Goal: Transaction & Acquisition: Obtain resource

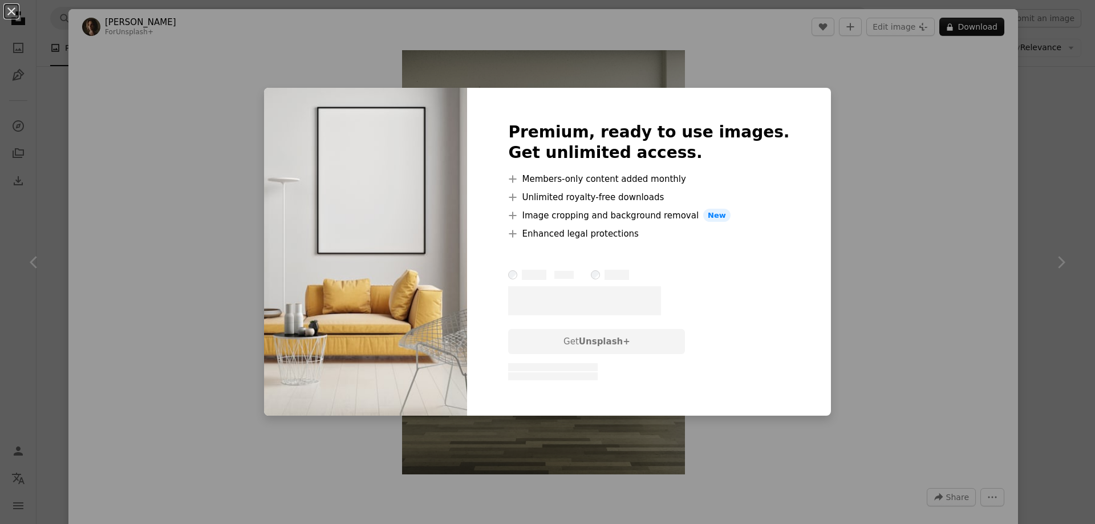
scroll to position [2623, 0]
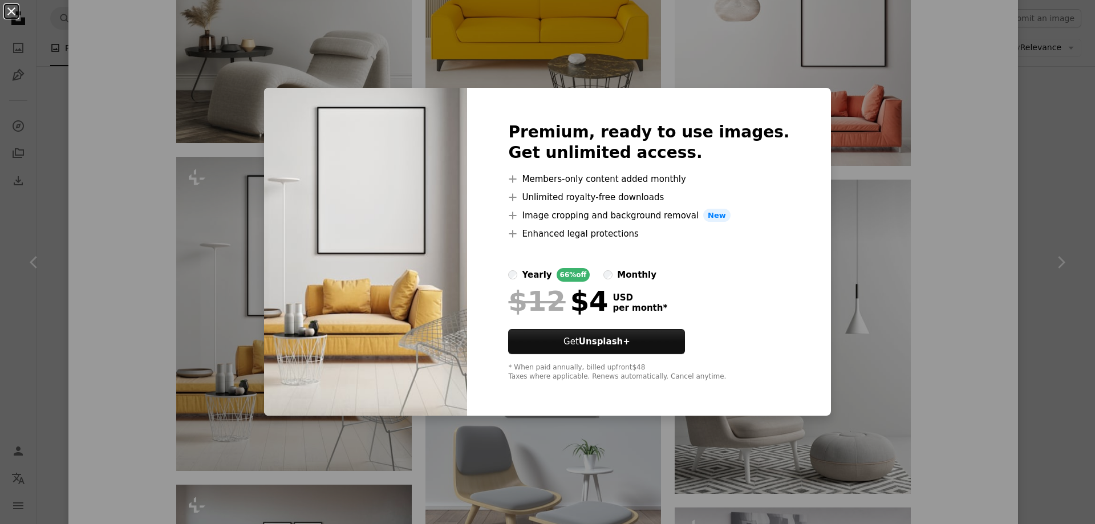
click at [14, 11] on button "An X shape" at bounding box center [12, 12] width 14 height 14
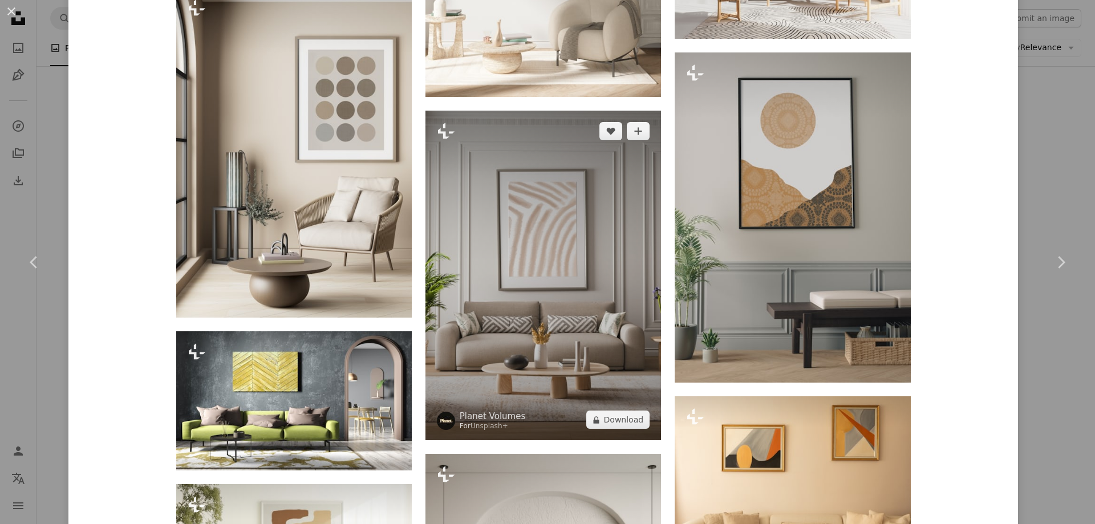
scroll to position [1312, 0]
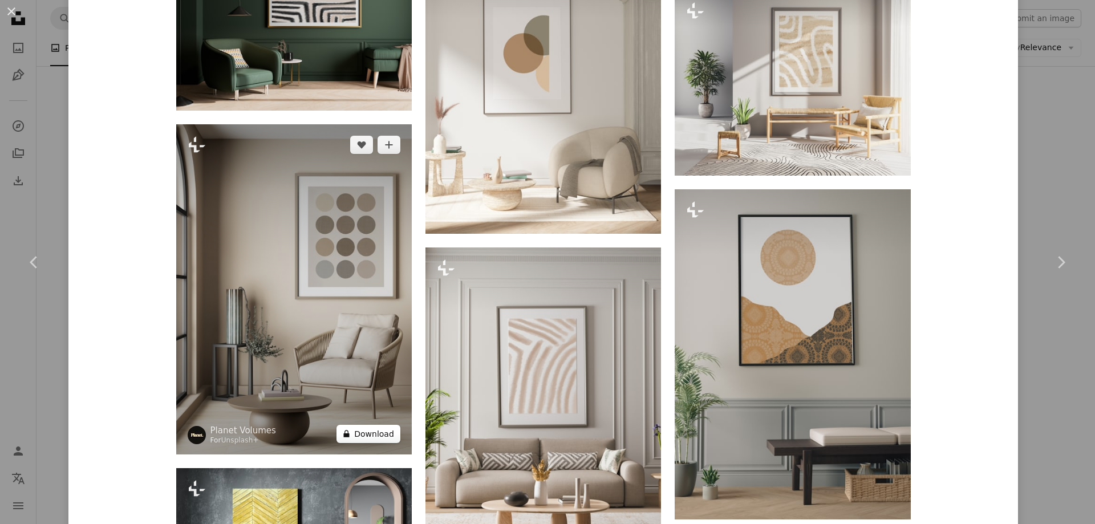
click at [364, 433] on button "A lock Download" at bounding box center [368, 434] width 64 height 18
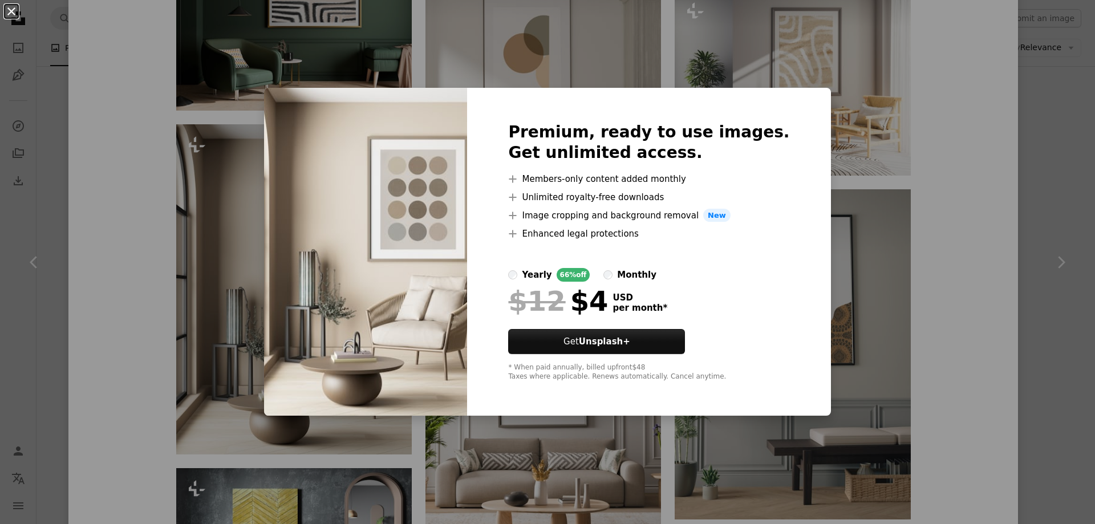
click at [9, 12] on button "An X shape" at bounding box center [12, 12] width 14 height 14
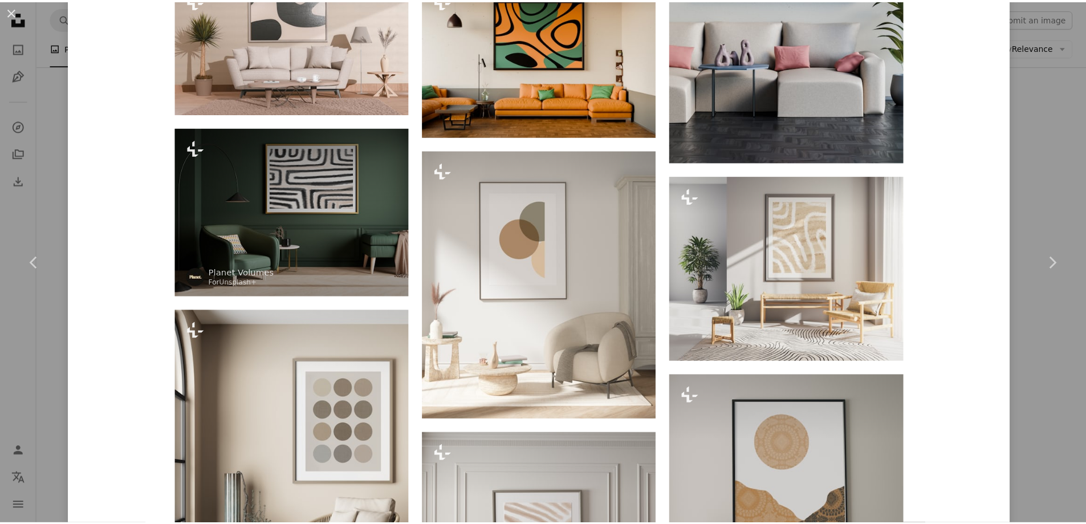
scroll to position [969, 0]
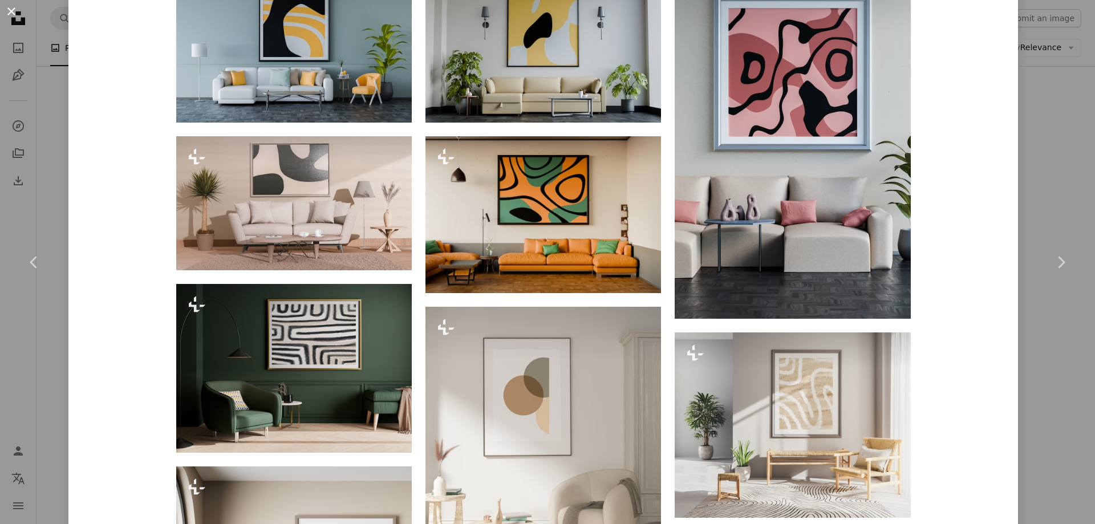
click at [11, 11] on button "An X shape" at bounding box center [12, 12] width 14 height 14
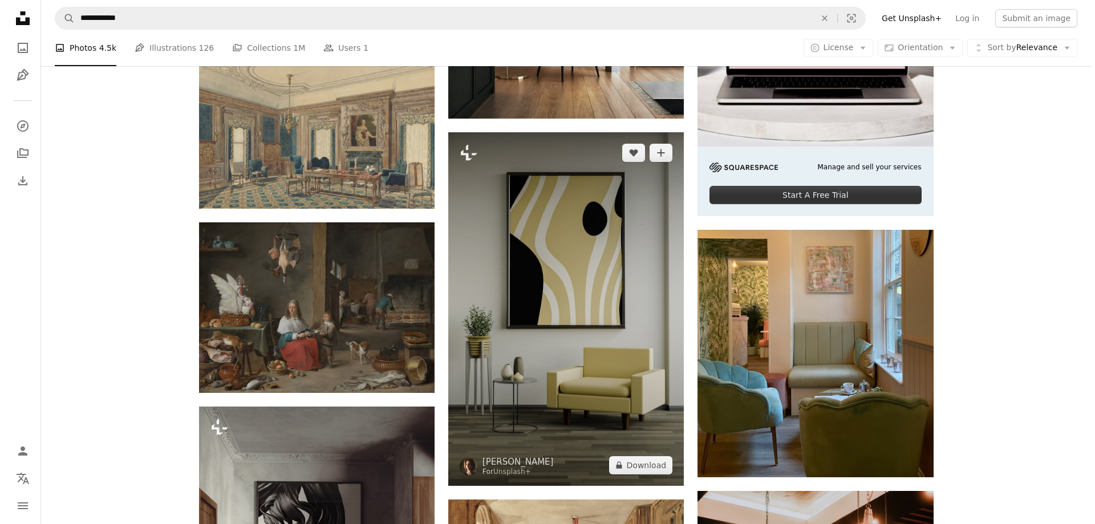
scroll to position [171, 0]
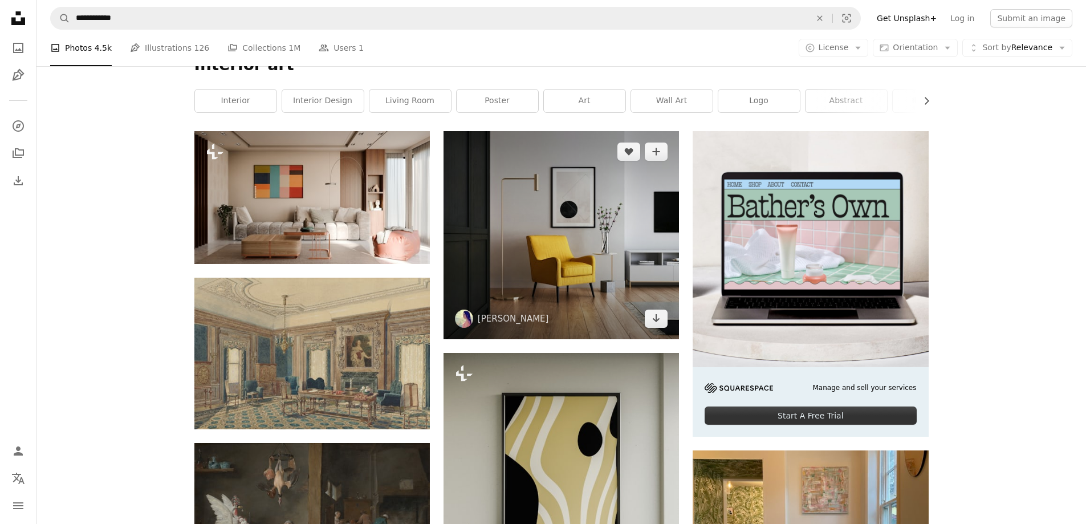
click at [575, 209] on img at bounding box center [562, 235] width 236 height 208
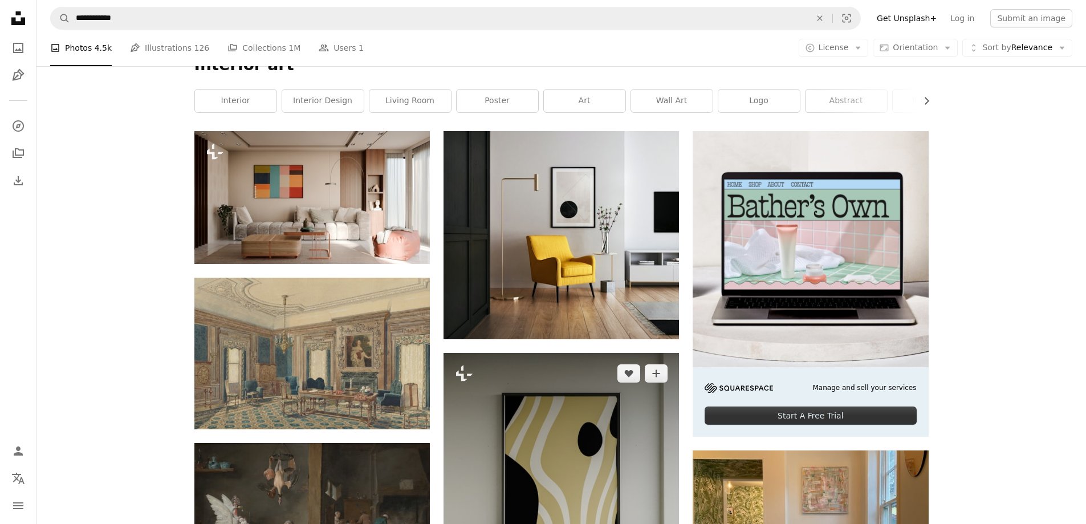
click at [571, 395] on img at bounding box center [562, 530] width 236 height 354
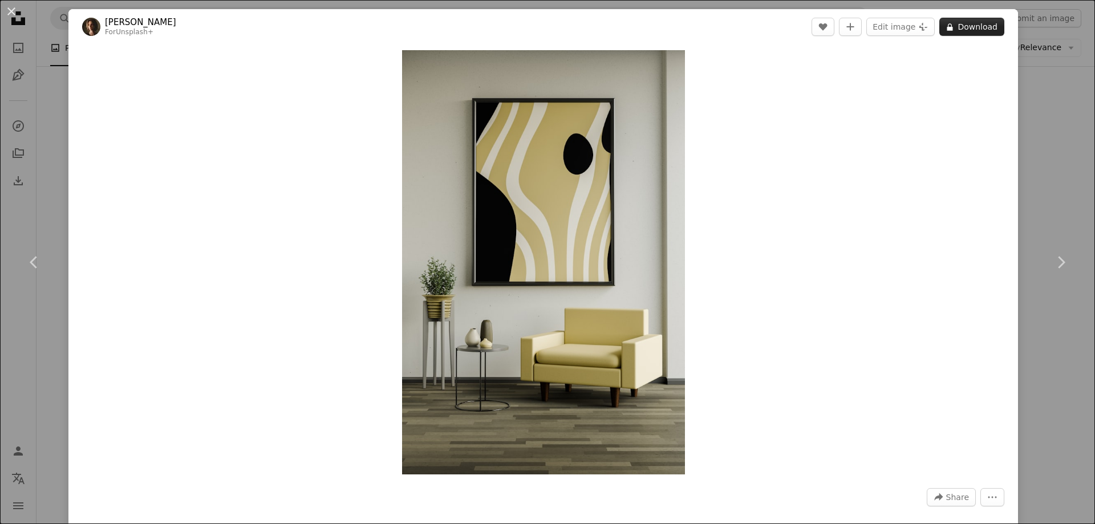
click at [966, 30] on button "A lock Download" at bounding box center [971, 27] width 65 height 18
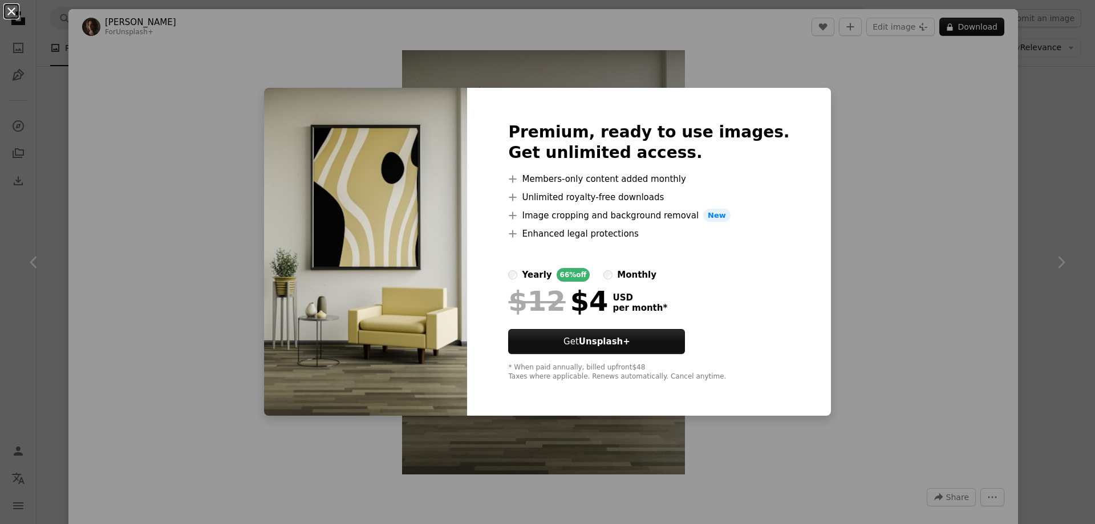
click at [9, 9] on button "An X shape" at bounding box center [12, 12] width 14 height 14
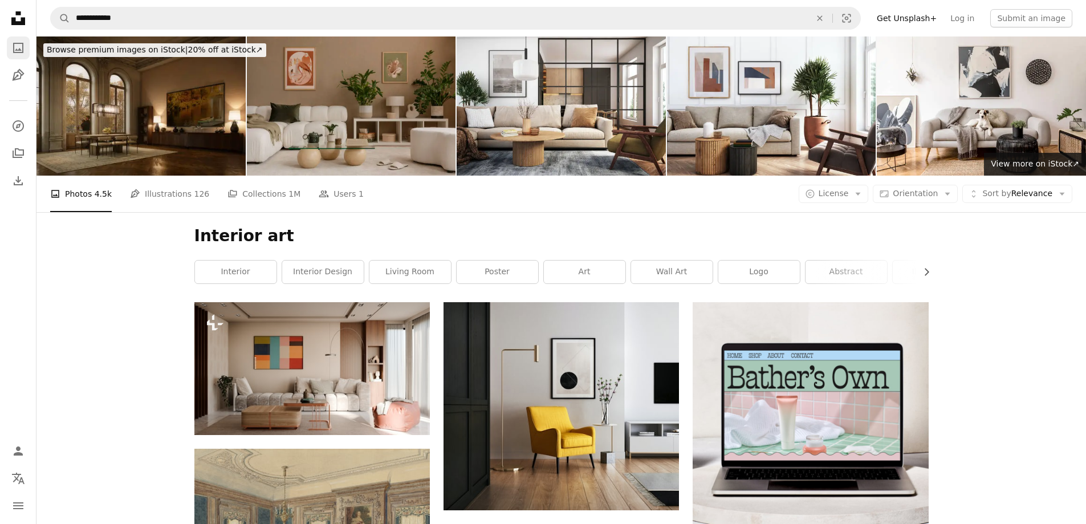
click at [21, 43] on icon "Photos" at bounding box center [18, 48] width 10 height 10
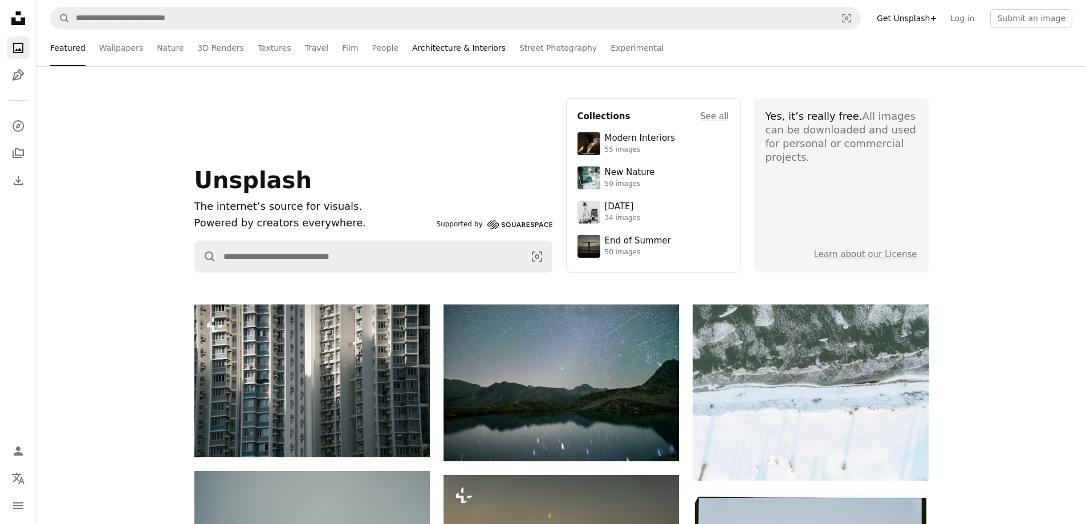
click at [444, 50] on link "Architecture & Interiors" at bounding box center [459, 48] width 94 height 36
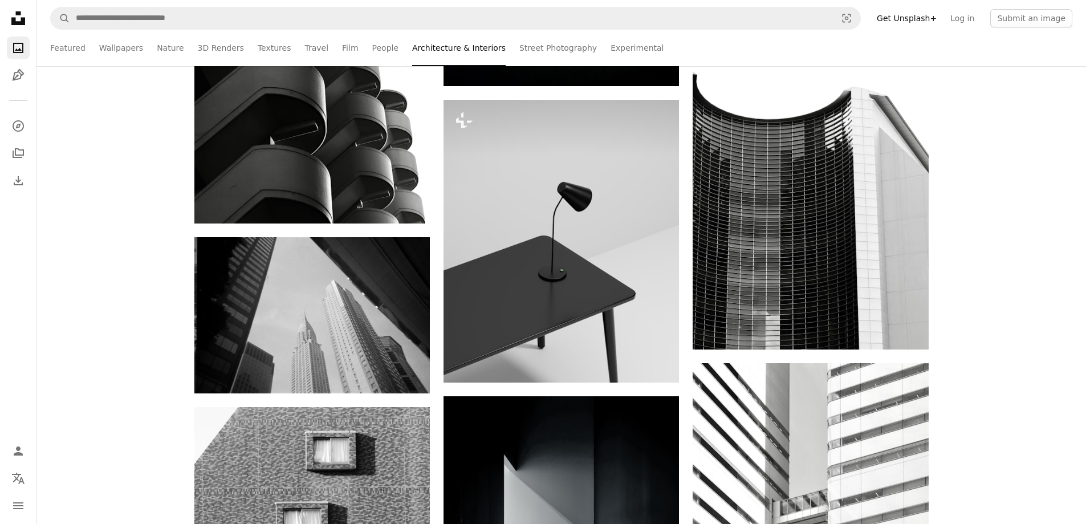
scroll to position [5931, 0]
